Goal: Information Seeking & Learning: Learn about a topic

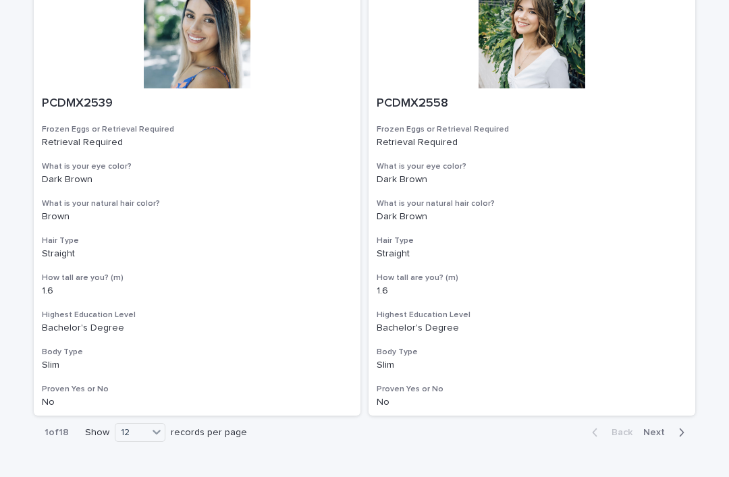
scroll to position [2402, 0]
click at [136, 452] on div "36" at bounding box center [140, 449] width 49 height 16
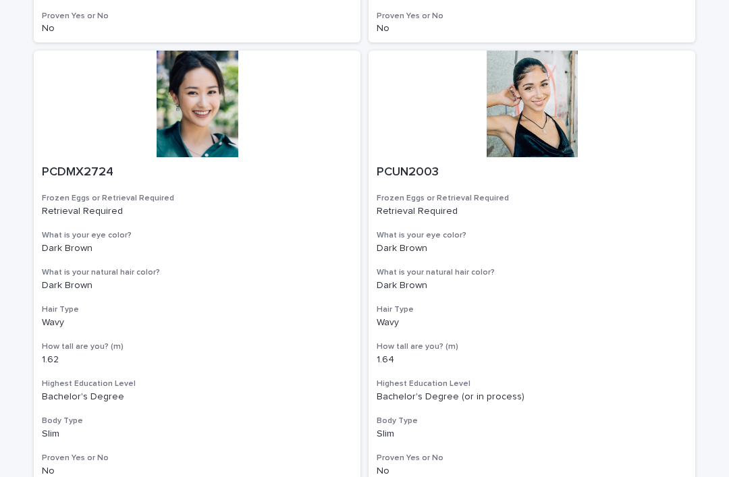
scroll to position [7643, 0]
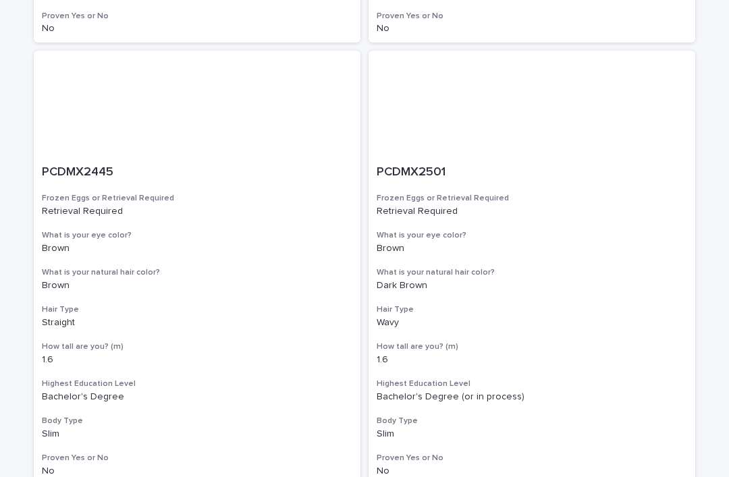
scroll to position [7643, 0]
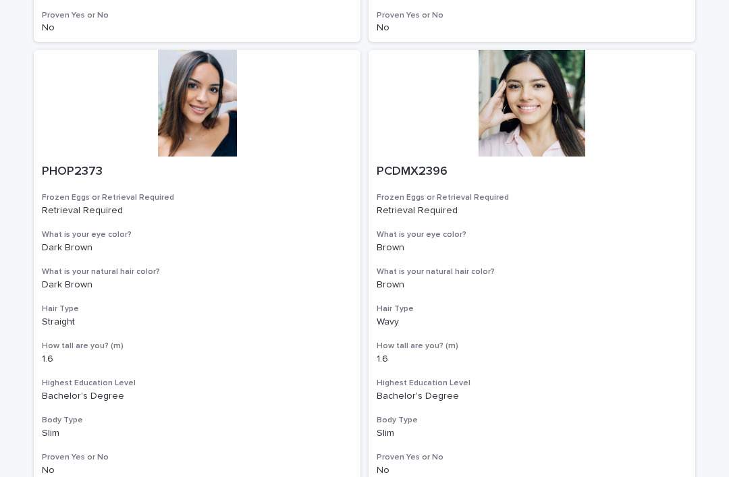
scroll to position [7643, 0]
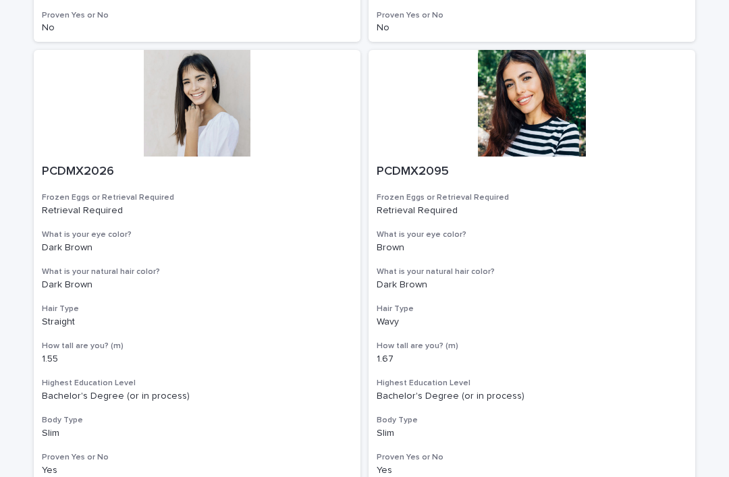
scroll to position [7643, 0]
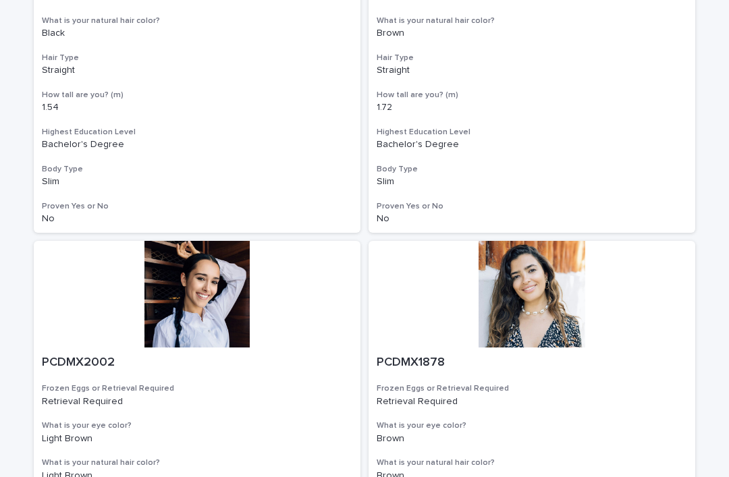
scroll to position [2135, 0]
